Goal: Information Seeking & Learning: Learn about a topic

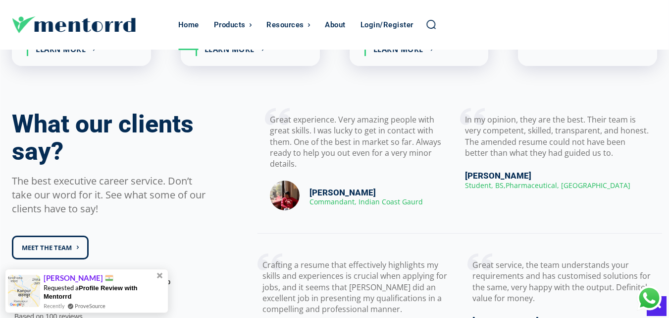
scroll to position [1487, 0]
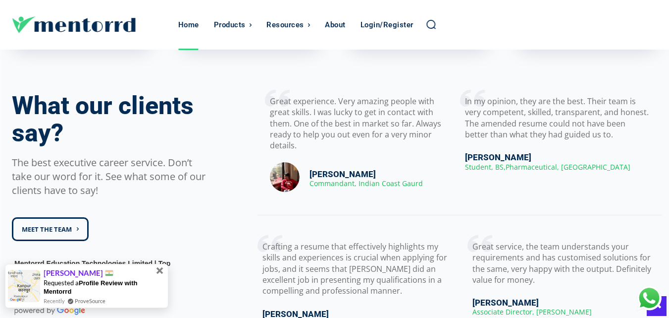
click at [159, 270] on span at bounding box center [160, 270] width 7 height 7
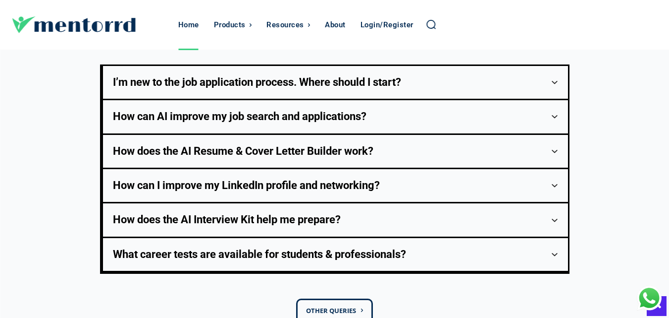
scroll to position [2081, 0]
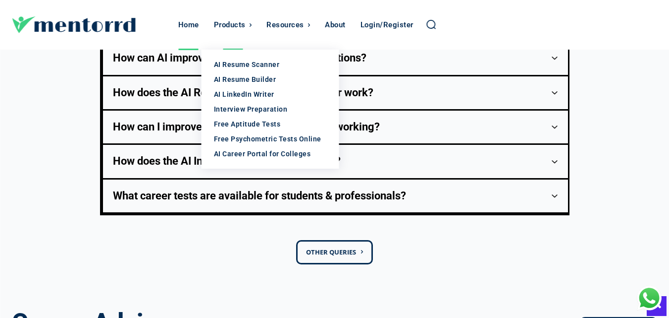
click at [233, 21] on div "Products" at bounding box center [230, 25] width 32 height 50
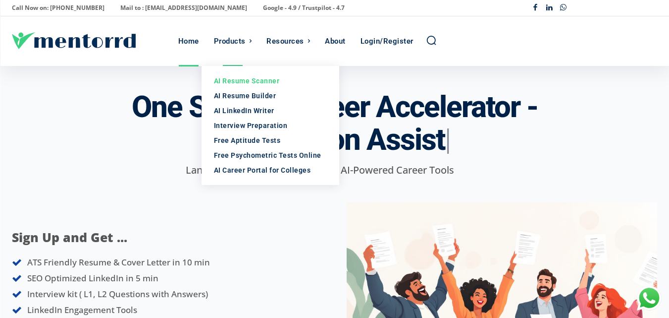
click at [255, 79] on div "AI Resume Scanner" at bounding box center [270, 81] width 113 height 10
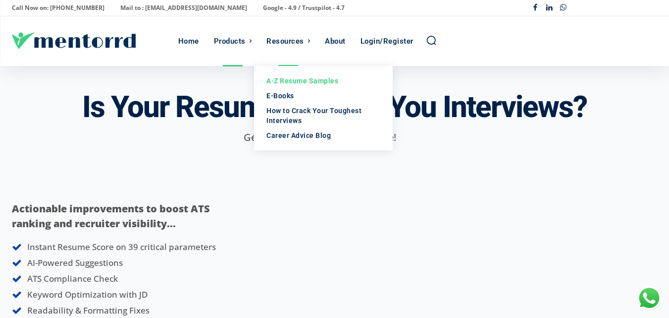
click at [302, 80] on div "A-Z Resume Samples" at bounding box center [324, 81] width 114 height 10
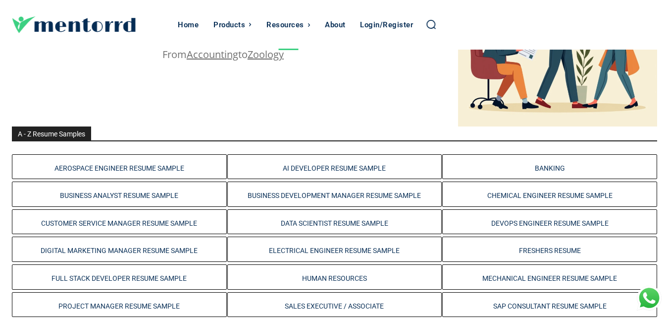
scroll to position [184, 0]
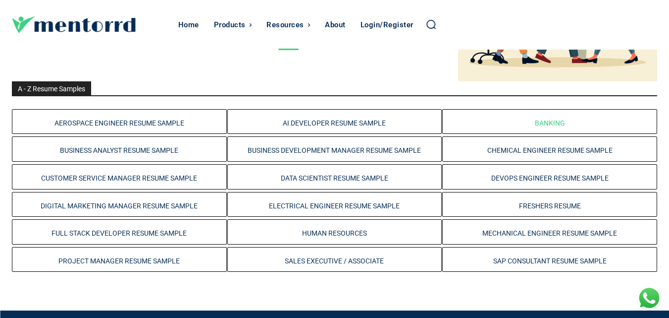
click at [544, 119] on link "Banking" at bounding box center [550, 123] width 30 height 8
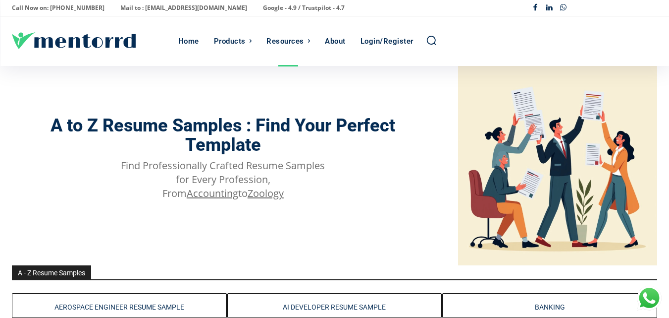
click at [647, 296] on div "Chat with Us" at bounding box center [649, 297] width 25 height 25
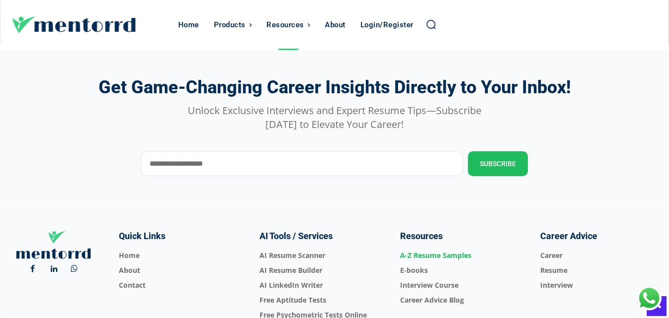
scroll to position [699, 0]
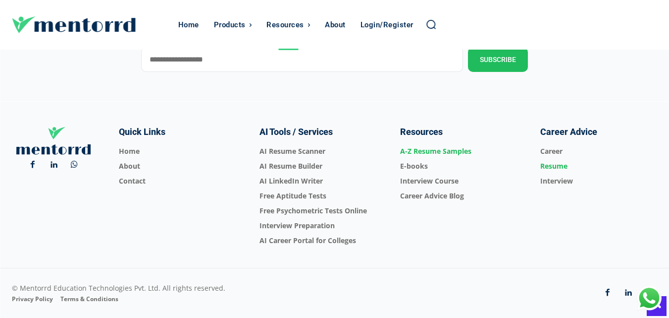
click at [561, 164] on span "Resume" at bounding box center [599, 166] width 117 height 15
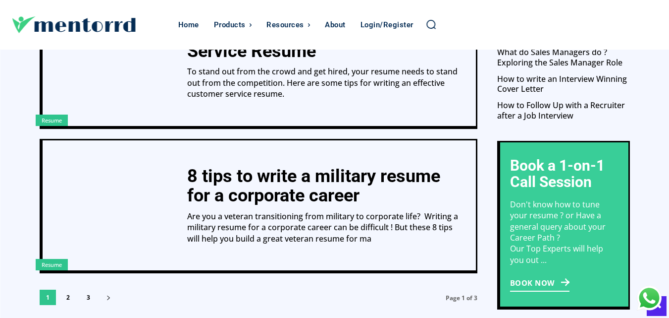
scroll to position [694, 0]
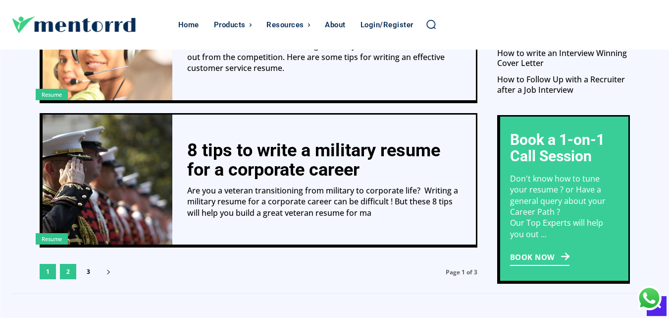
click at [66, 271] on link "2" at bounding box center [68, 271] width 16 height 15
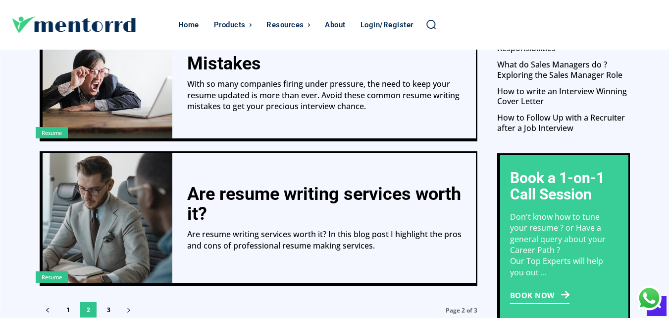
scroll to position [694, 0]
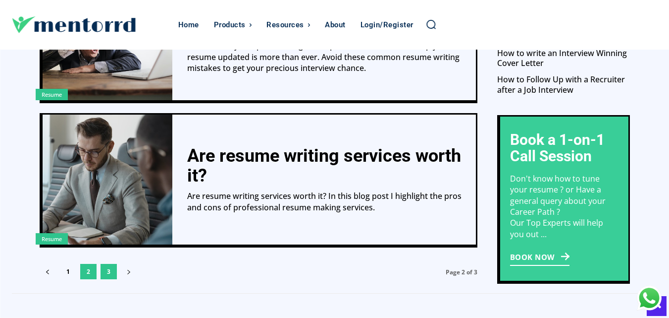
click at [113, 268] on link "3" at bounding box center [109, 271] width 16 height 15
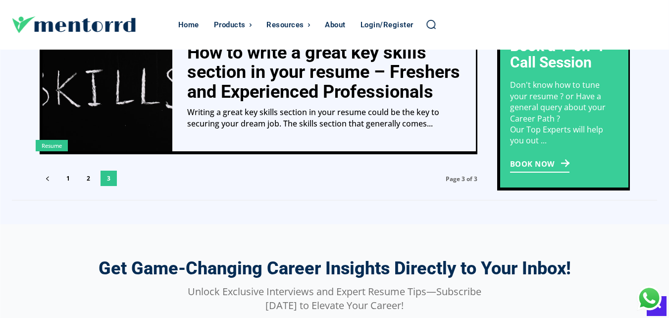
scroll to position [644, 0]
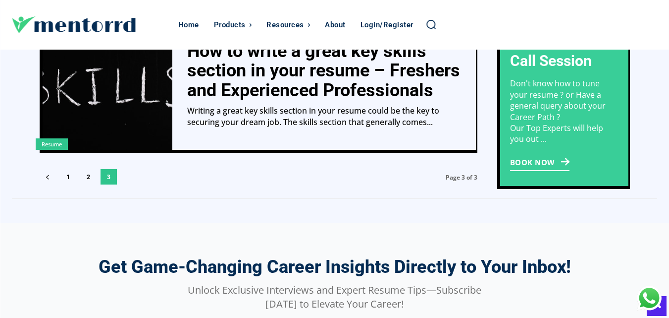
click at [535, 165] on link "Book Now" at bounding box center [539, 162] width 59 height 14
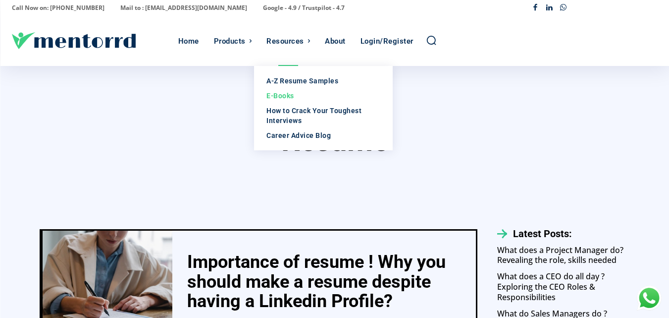
click at [286, 92] on div "E-Books" at bounding box center [324, 96] width 114 height 10
